Goal: Transaction & Acquisition: Book appointment/travel/reservation

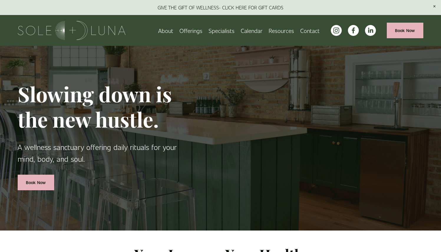
click at [193, 34] on span "Offerings" at bounding box center [190, 30] width 23 height 9
click at [0, 0] on span "Rituals" at bounding box center [0, 0] width 0 height 0
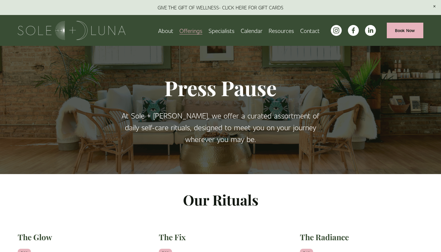
click at [0, 0] on span "Meditations" at bounding box center [0, 0] width 0 height 0
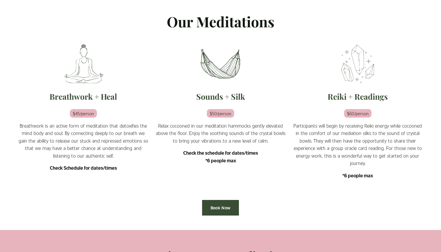
scroll to position [171, 0]
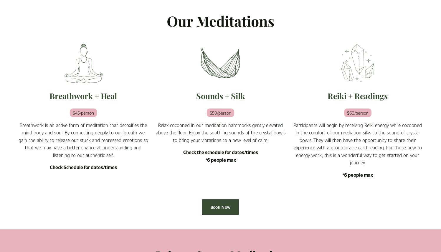
click at [219, 153] on strong "Check the schedule for dates/times *6 people max" at bounding box center [220, 156] width 75 height 14
click at [220, 164] on div "Sounds + Silk $50/person Relax cocooned in our meditation hammocks gently eleva…" at bounding box center [220, 135] width 131 height 88
click at [221, 207] on link "Book Now" at bounding box center [220, 208] width 37 height 16
